Goal: Task Accomplishment & Management: Use online tool/utility

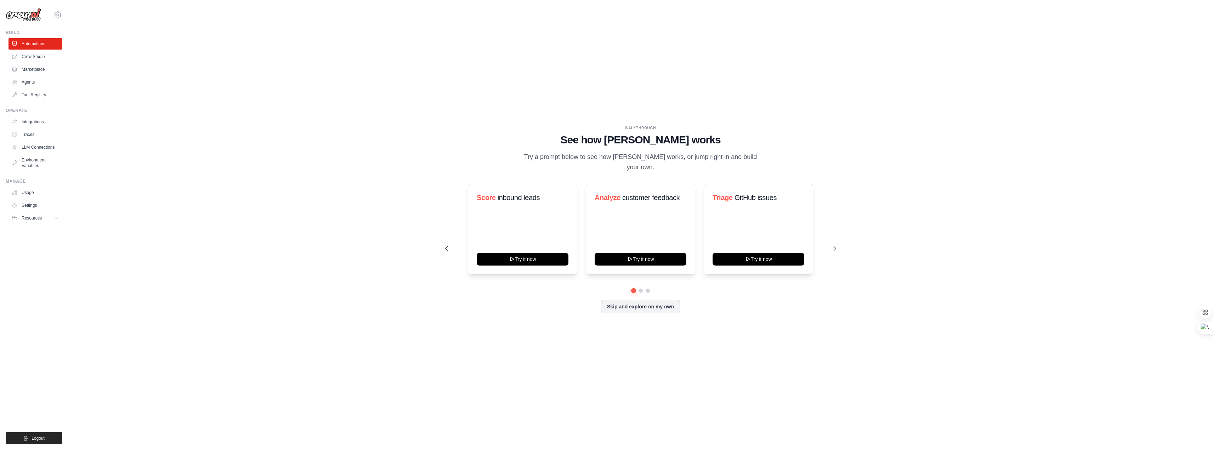
drag, startPoint x: 666, startPoint y: 167, endPoint x: 682, endPoint y: 167, distance: 15.9
click at [670, 167] on p "Try a prompt below to see how CrewAI works, or jump right in and build your own." at bounding box center [640, 162] width 238 height 21
click at [29, 194] on link "Usage" at bounding box center [35, 192] width 53 height 11
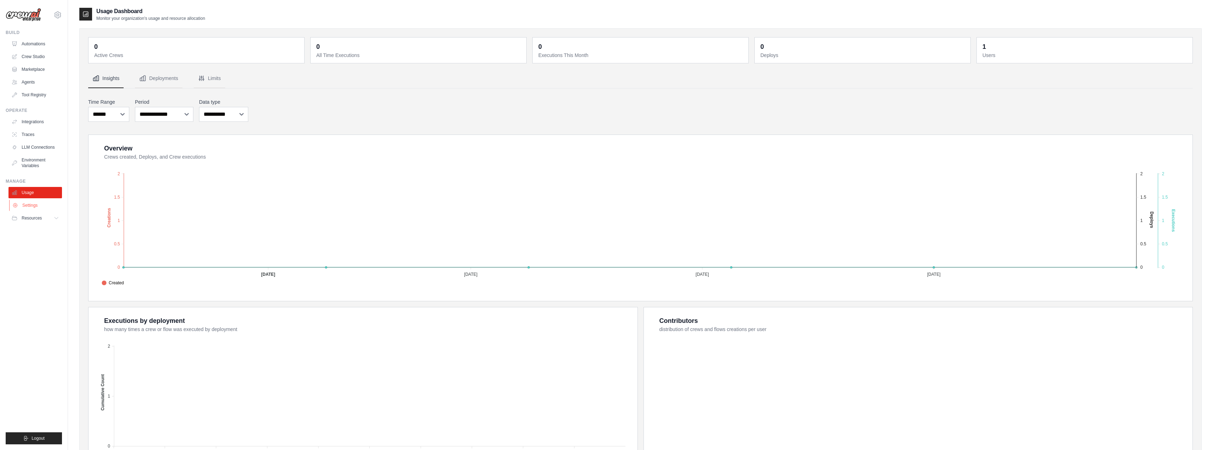
click at [26, 205] on link "Settings" at bounding box center [35, 205] width 53 height 11
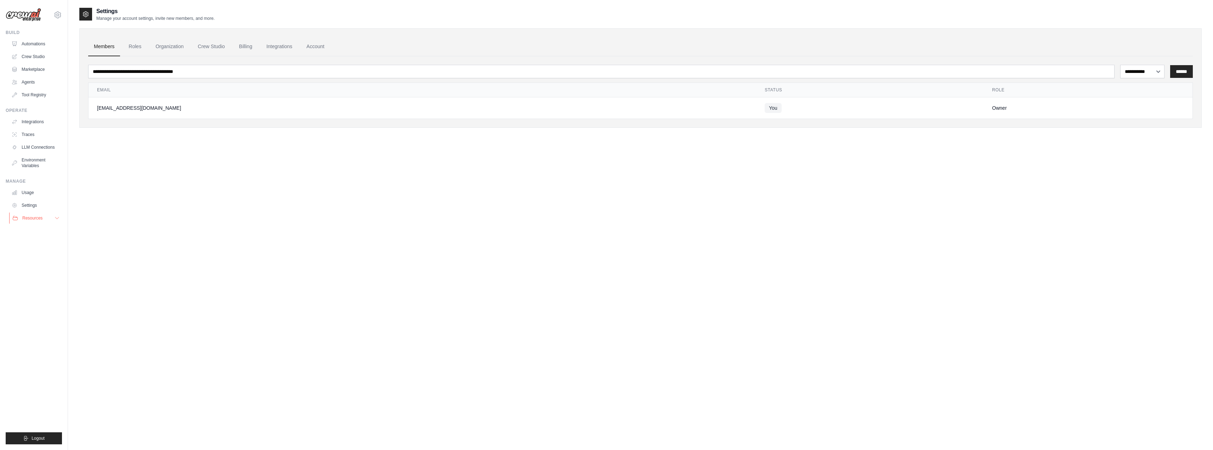
click at [26, 218] on span "Resources" at bounding box center [32, 218] width 20 height 6
click at [34, 213] on button "Resources" at bounding box center [35, 217] width 53 height 11
click at [32, 44] on link "Automations" at bounding box center [35, 43] width 53 height 11
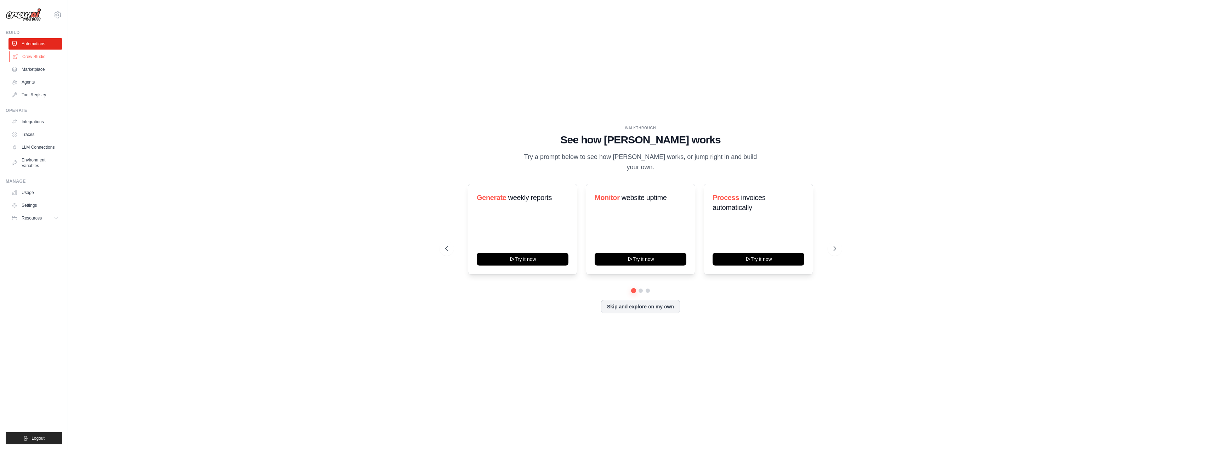
click at [30, 57] on link "Crew Studio" at bounding box center [35, 56] width 53 height 11
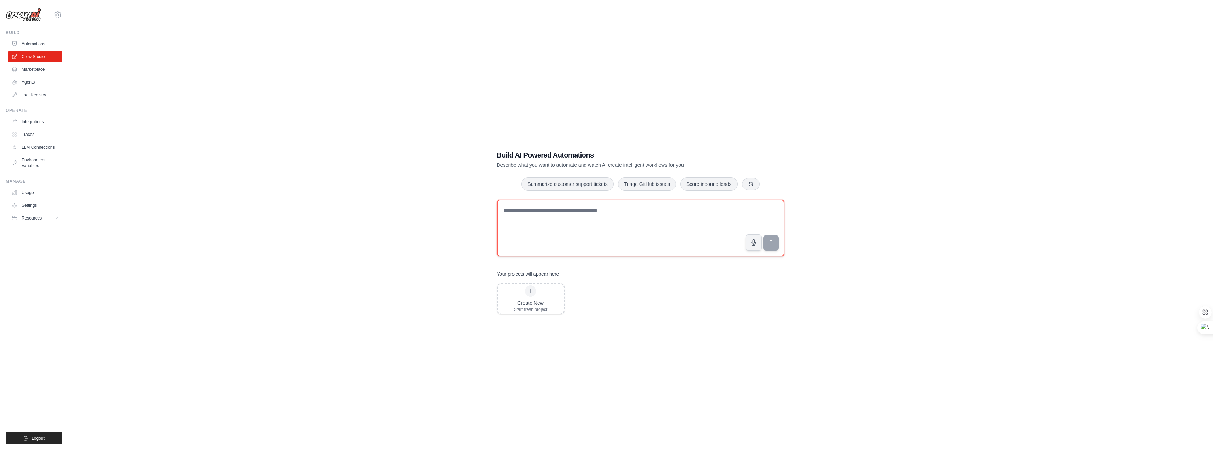
click at [671, 218] on textarea at bounding box center [640, 228] width 287 height 57
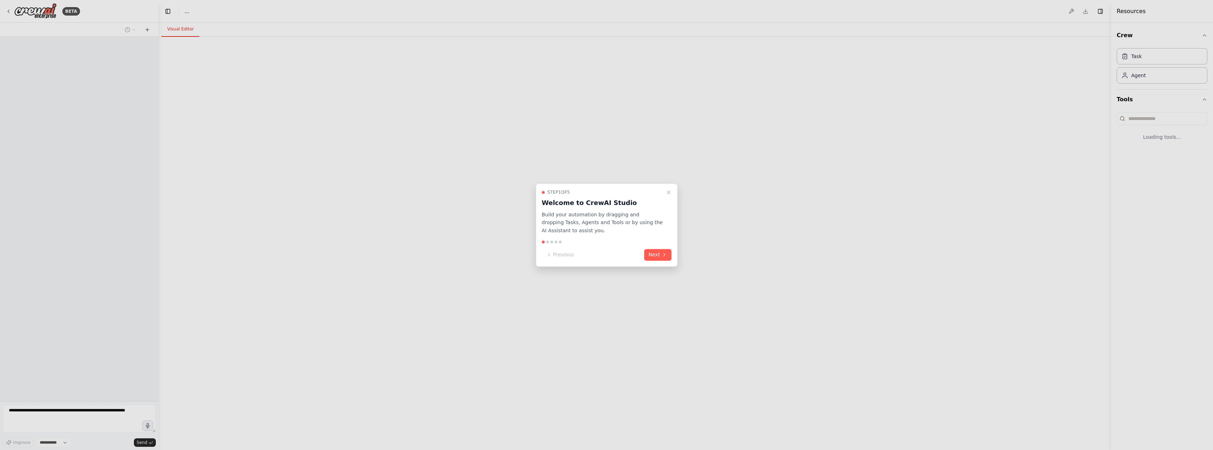
select select "****"
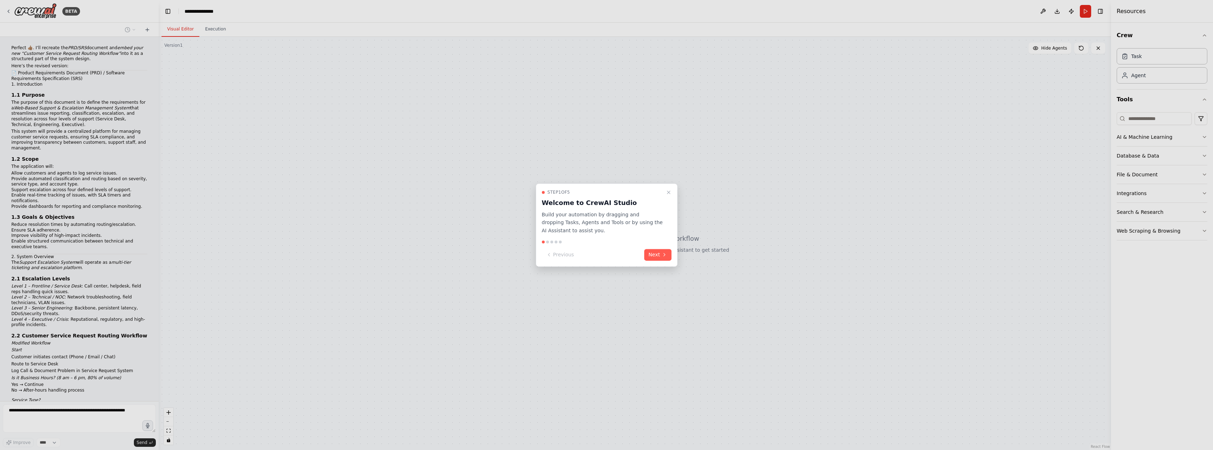
scroll to position [600, 0]
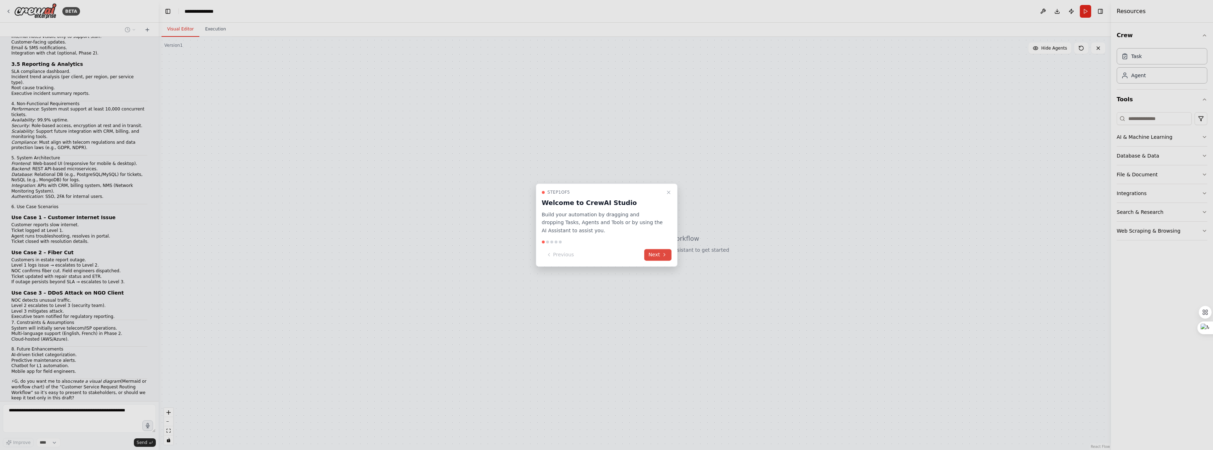
click at [657, 254] on button "Next" at bounding box center [657, 255] width 27 height 12
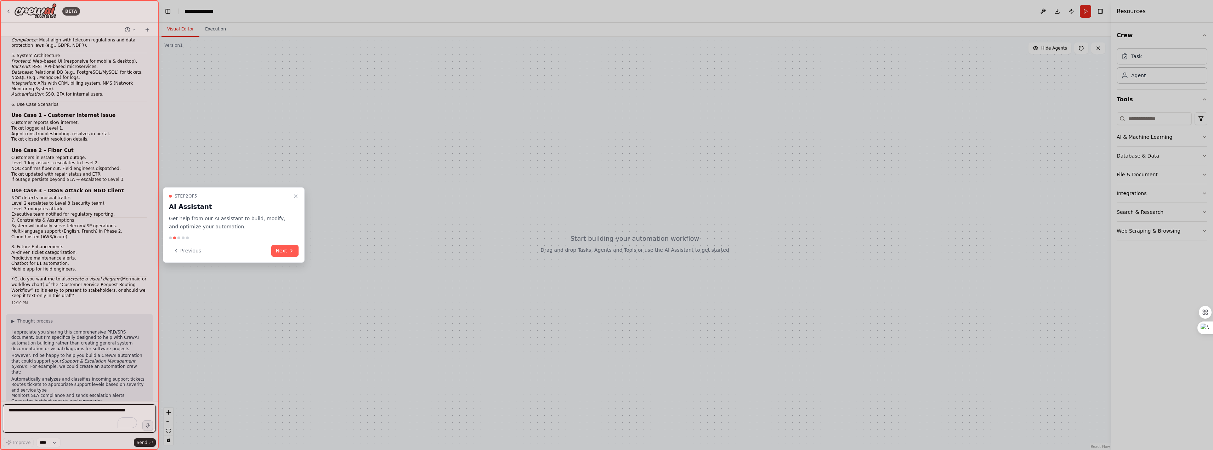
scroll to position [708, 0]
click at [289, 253] on button "Next" at bounding box center [284, 251] width 27 height 12
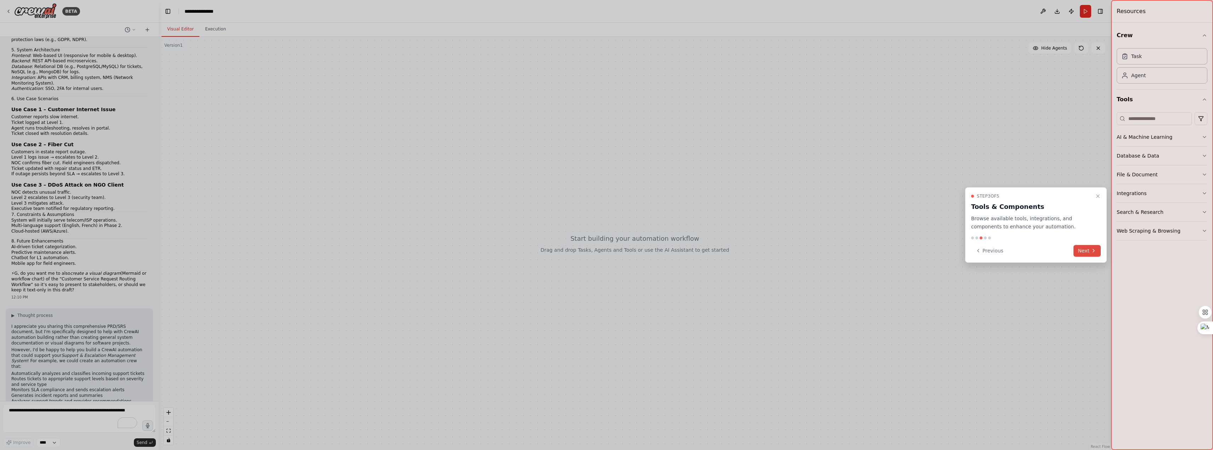
click at [1083, 246] on button "Next" at bounding box center [1086, 251] width 27 height 12
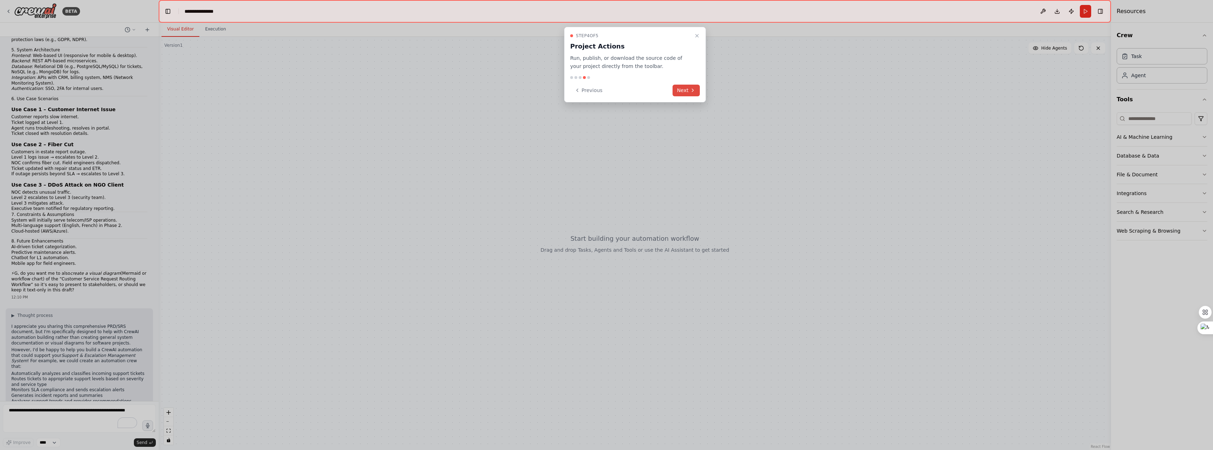
click at [685, 88] on button "Next" at bounding box center [685, 91] width 27 height 12
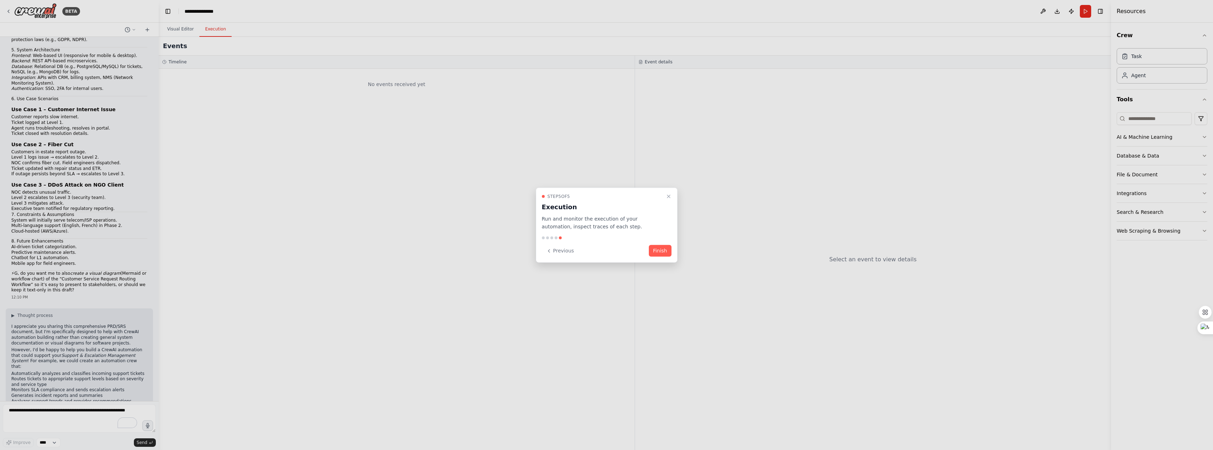
click at [660, 251] on button "Finish" at bounding box center [660, 251] width 23 height 12
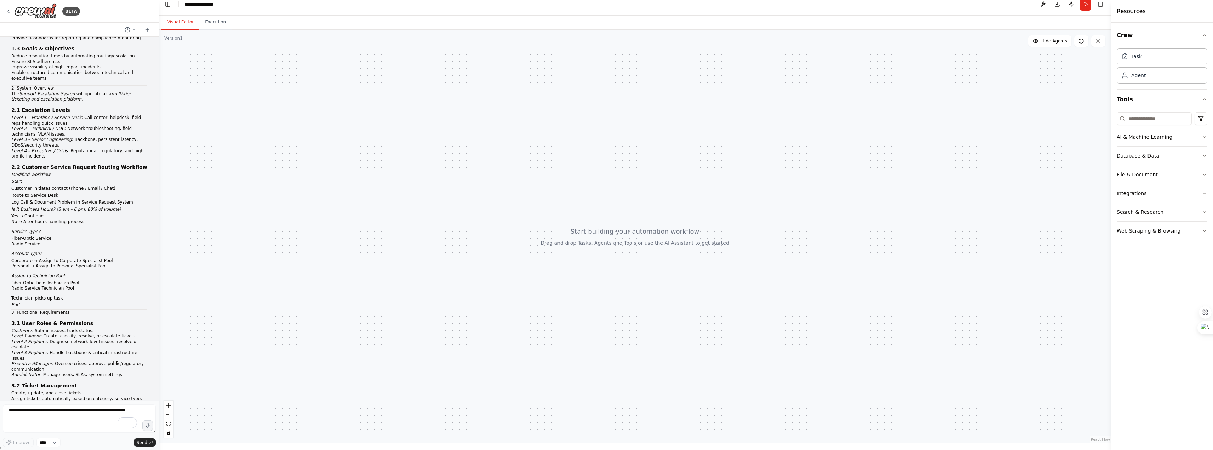
scroll to position [169, 0]
